Goal: Task Accomplishment & Management: Use online tool/utility

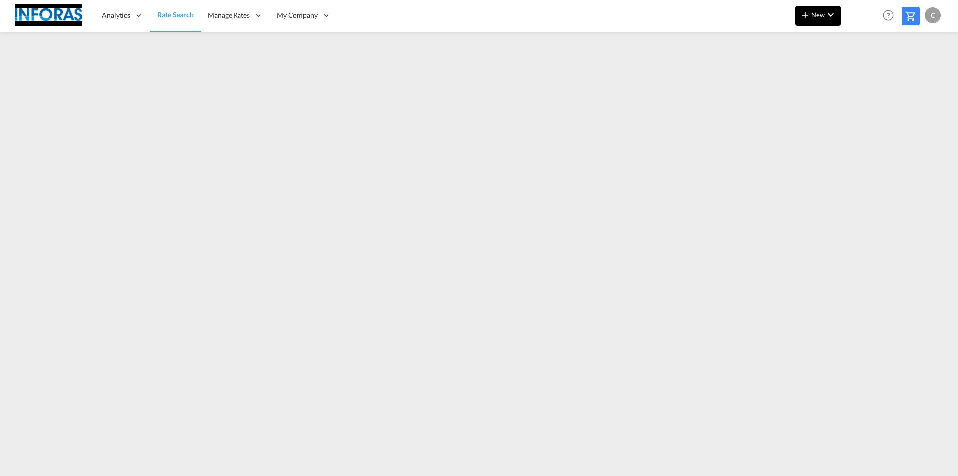
click at [820, 15] on span "New" at bounding box center [817, 15] width 37 height 8
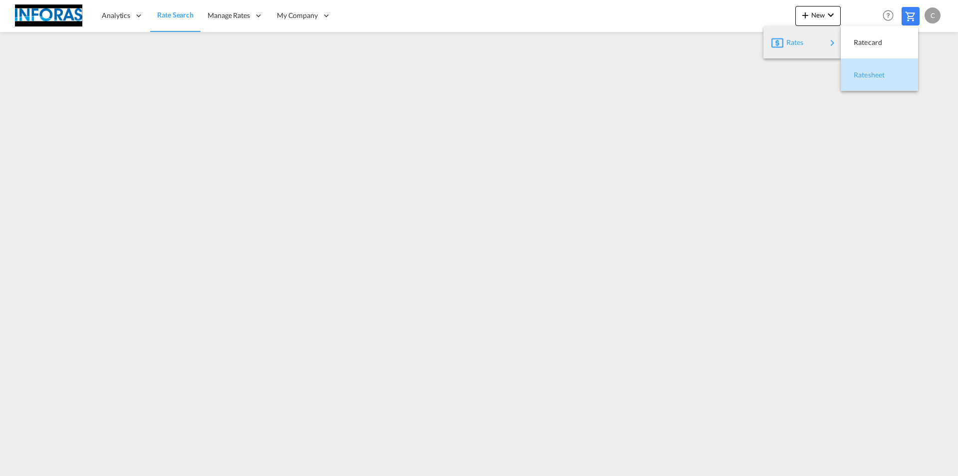
click at [887, 80] on div "Ratesheet" at bounding box center [872, 74] width 37 height 25
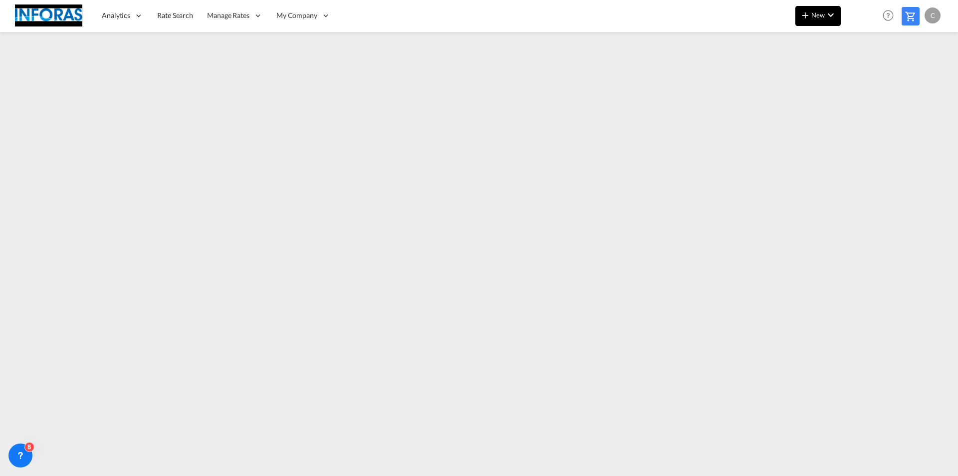
click at [818, 20] on button "New" at bounding box center [817, 16] width 45 height 20
click at [865, 73] on span "Ratesheet" at bounding box center [859, 75] width 11 height 20
